Goal: Find specific page/section

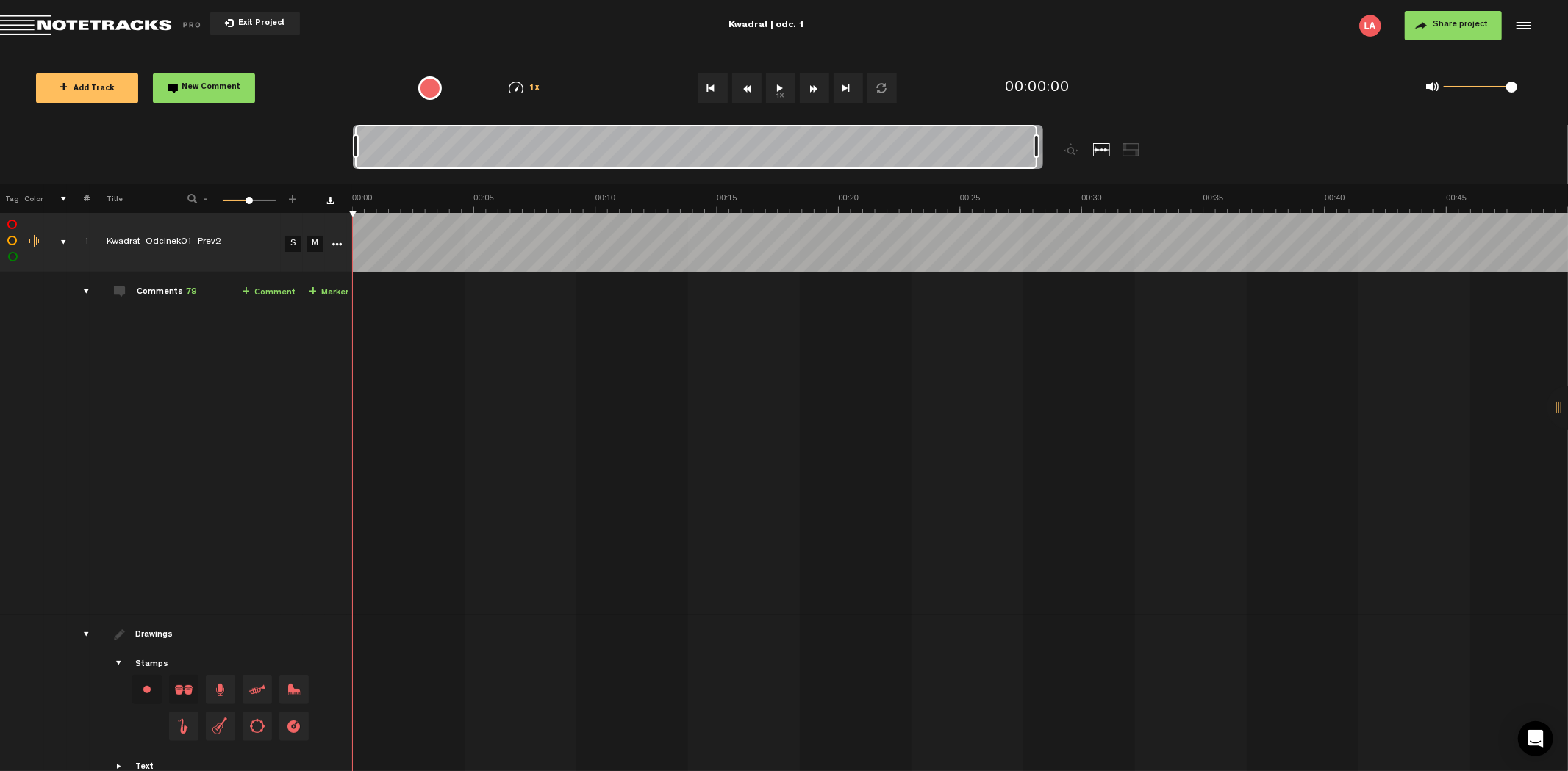
drag, startPoint x: 369, startPoint y: 142, endPoint x: 1095, endPoint y: 130, distance: 726.1
click at [1095, 130] on div at bounding box center [784, 153] width 863 height 59
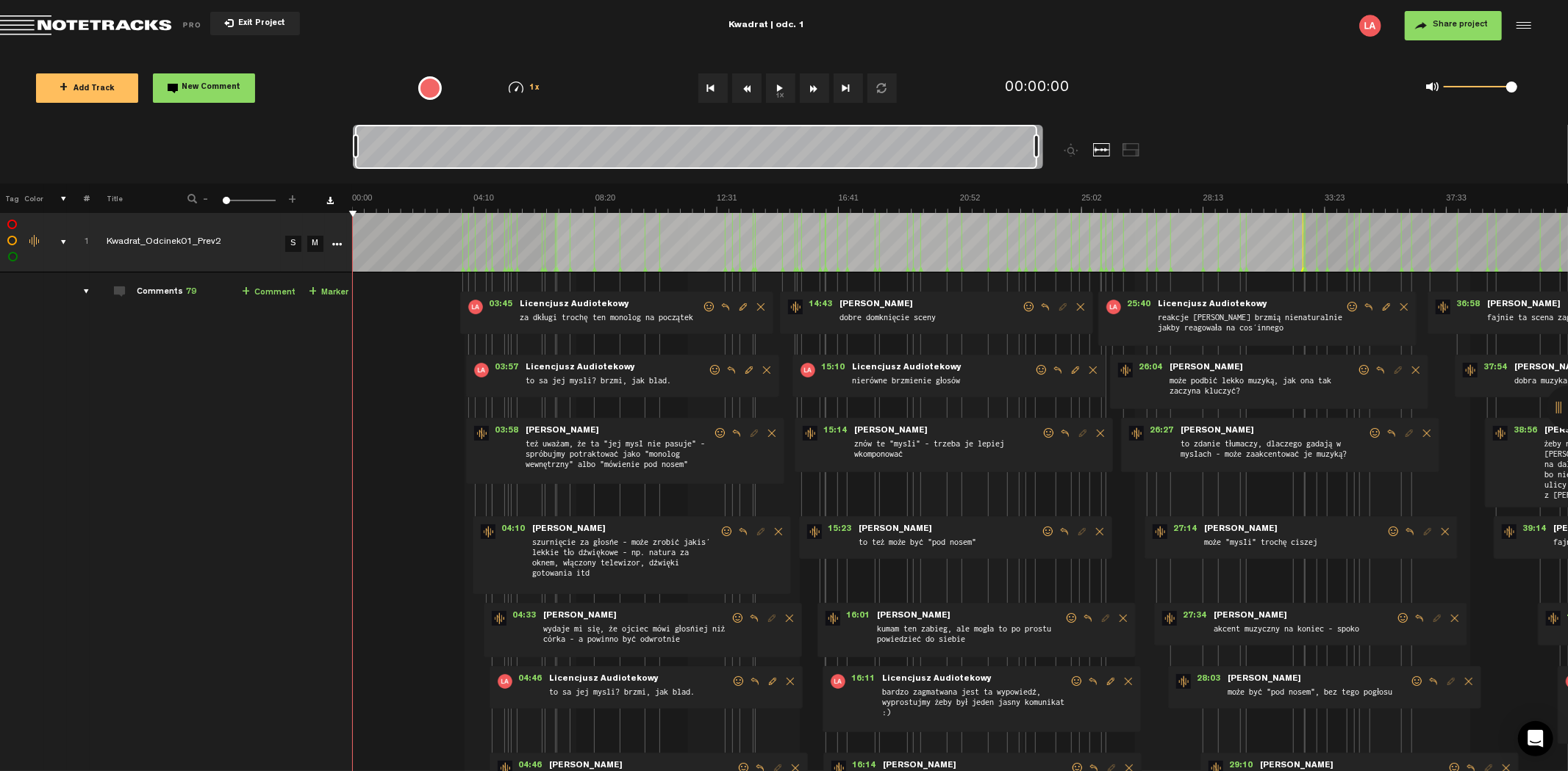
click at [1548, 401] on div at bounding box center [1568, 407] width 44 height 44
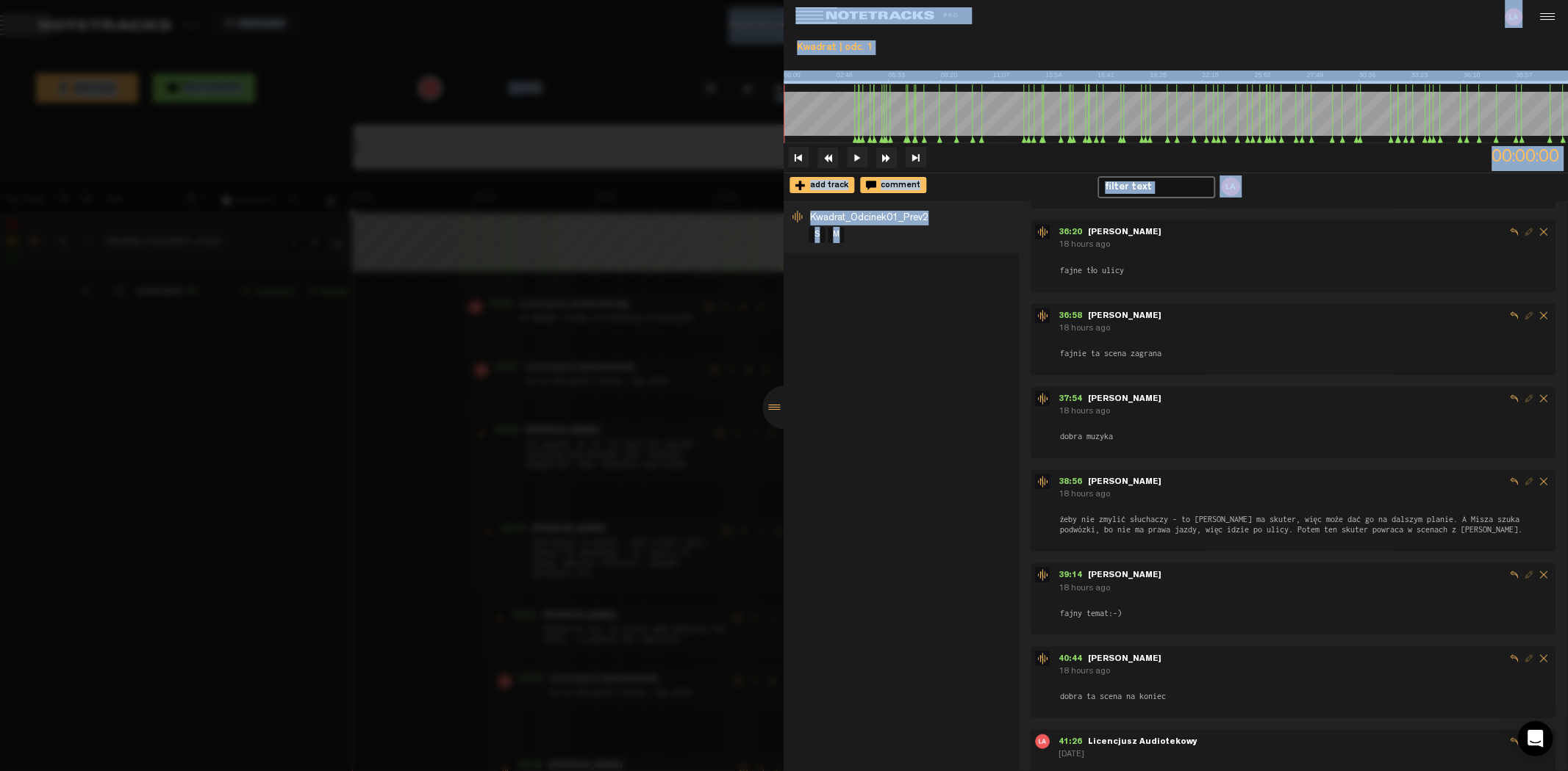
scroll to position [6120, 0]
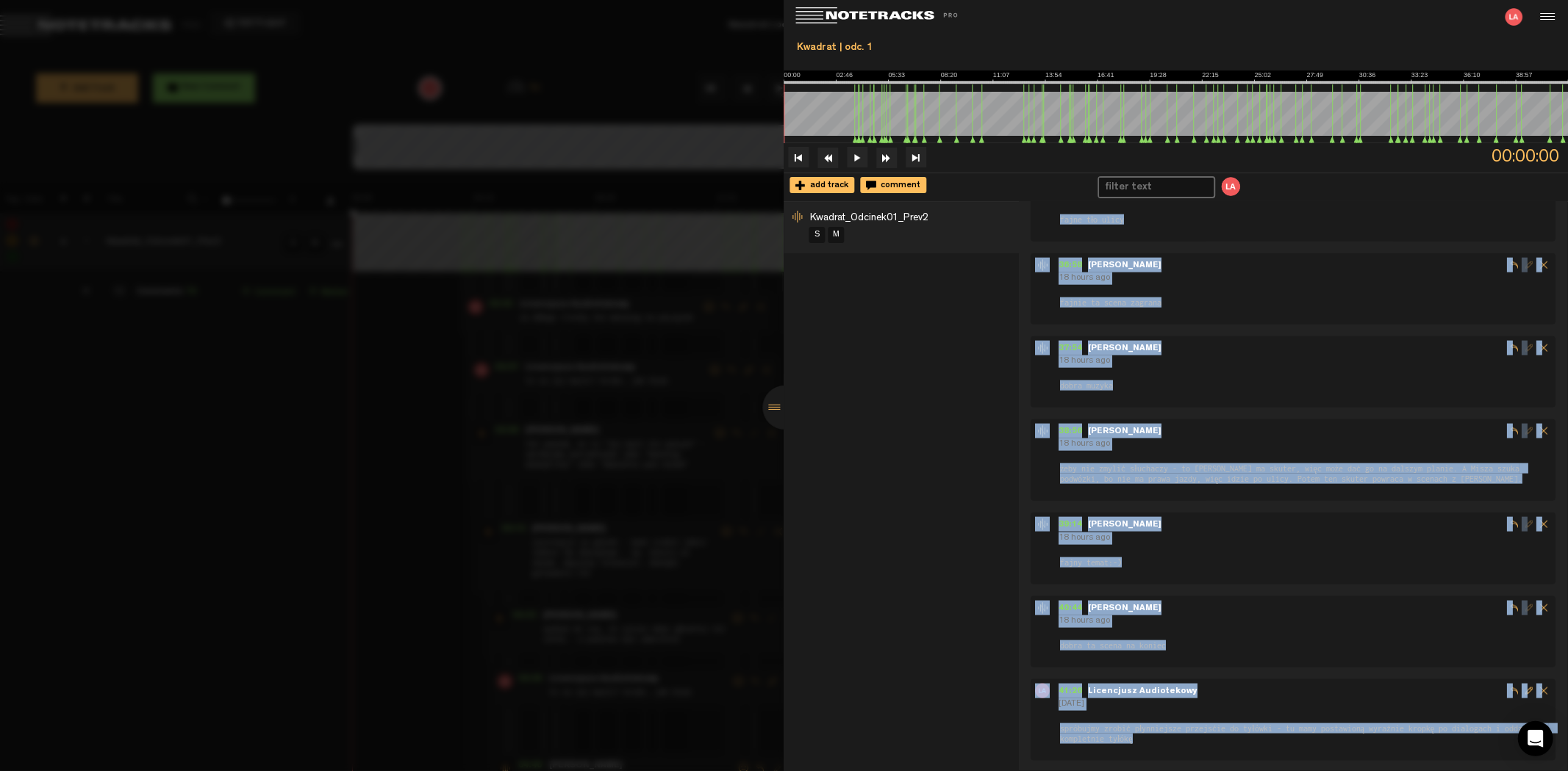
drag, startPoint x: 1055, startPoint y: 222, endPoint x: 1199, endPoint y: 728, distance: 526.1
copy div "22:52 - Loremipsum Dolorsitame Consectet ad elitse doeius tem incidid ut labore…"
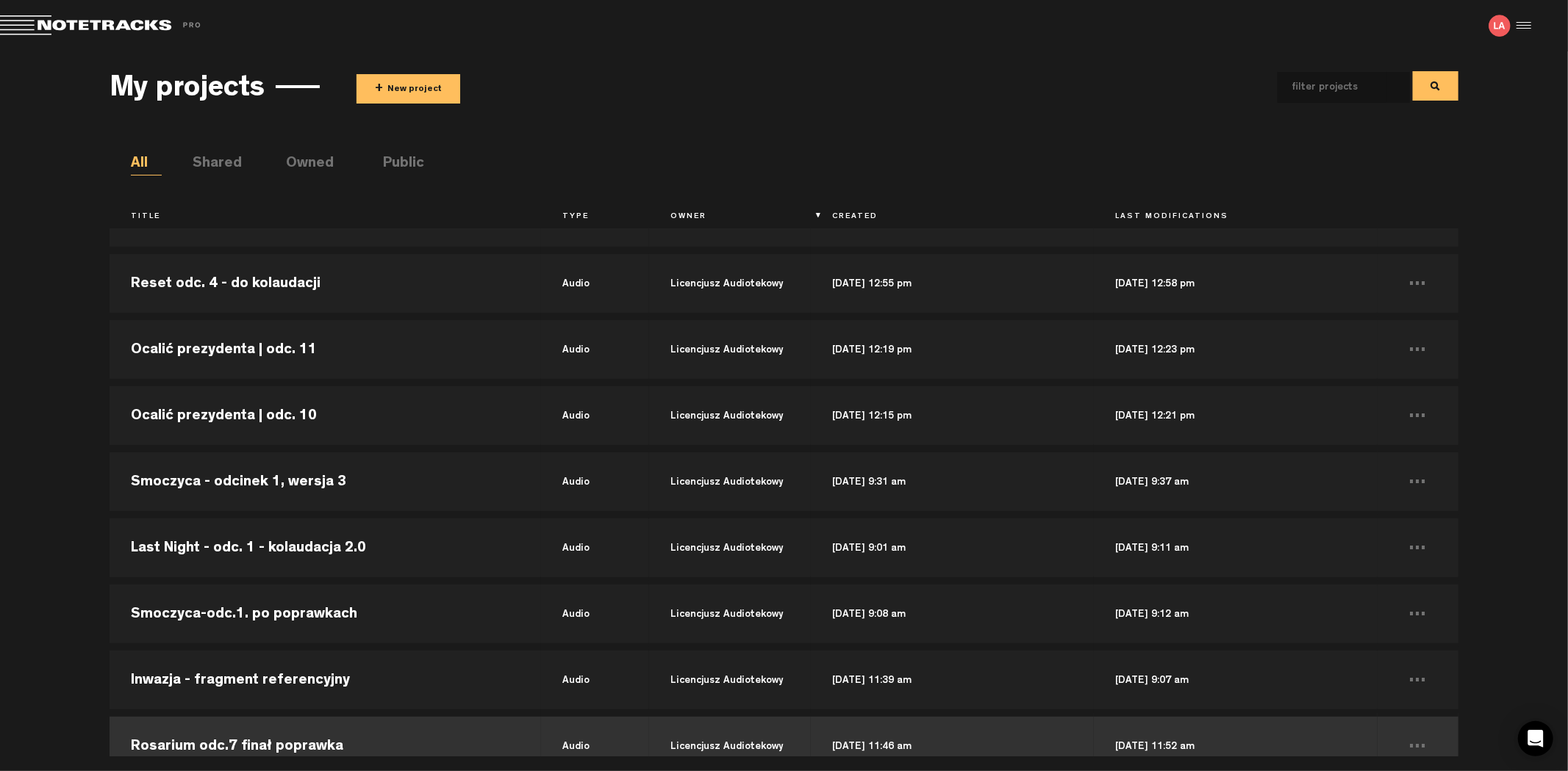
scroll to position [407, 0]
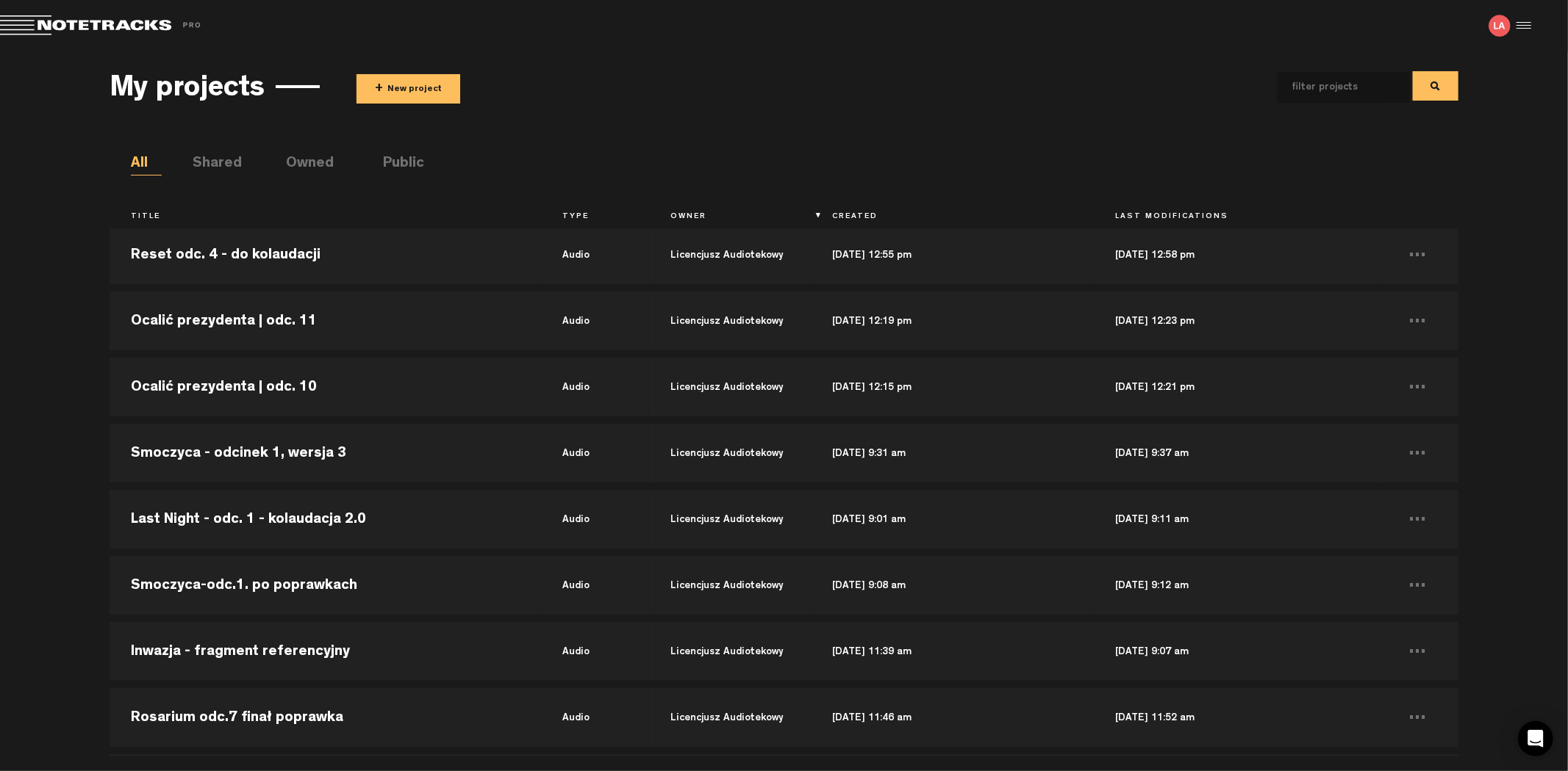
click at [34, 337] on div "My projects + New project All Shared Owned Public Title Type Owner Created Last…" at bounding box center [784, 404] width 1568 height 705
